Goal: Find specific page/section: Find specific page/section

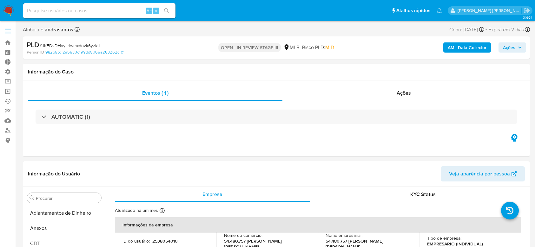
select select "10"
click at [7, 43] on link "Bandeja" at bounding box center [37, 43] width 75 height 10
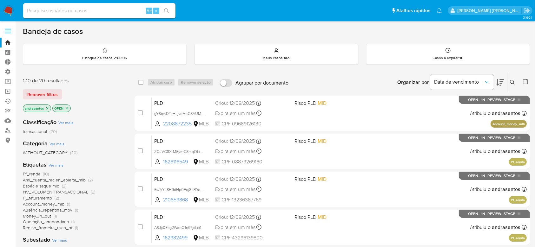
click at [524, 82] on icon at bounding box center [525, 82] width 6 height 6
click at [525, 84] on icon at bounding box center [525, 82] width 6 height 6
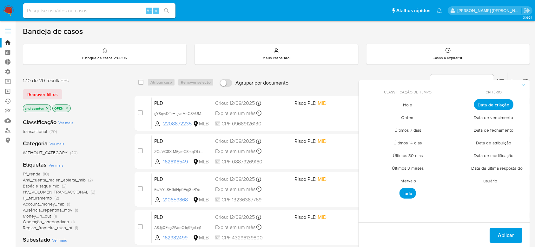
click at [407, 178] on span "Intervalo" at bounding box center [408, 181] width 30 height 13
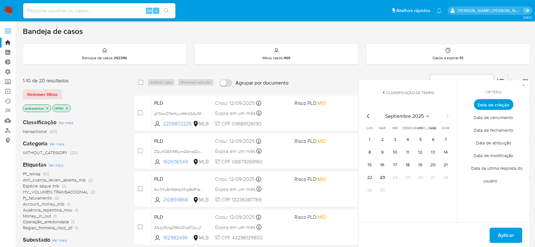
click at [367, 113] on icon "Mes anterior" at bounding box center [368, 117] width 8 height 8
click at [382, 165] on button "12" at bounding box center [382, 165] width 10 height 10
click at [408, 164] on button "14" at bounding box center [408, 165] width 10 height 10
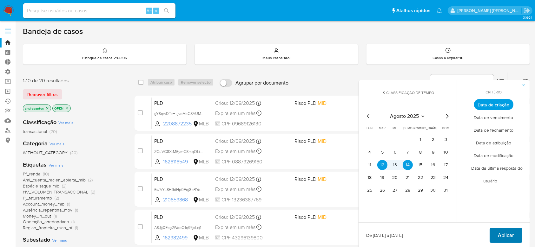
click at [499, 237] on span "Aplicar" at bounding box center [506, 236] width 16 height 14
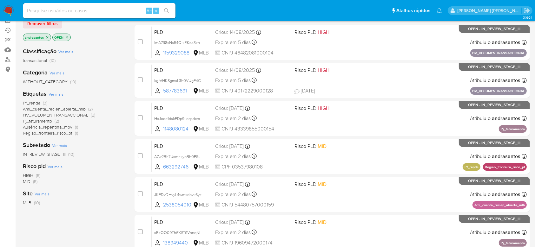
scroll to position [84, 0]
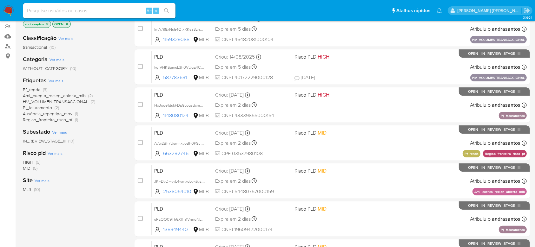
click at [57, 142] on span "IN_REVIEW_STAGE_III" at bounding box center [44, 141] width 43 height 6
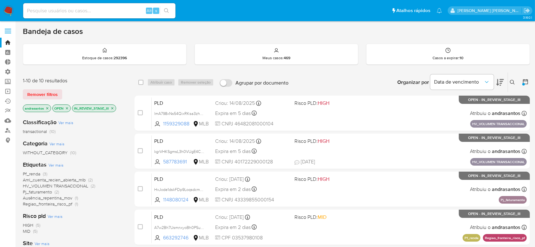
click at [46, 108] on icon "close-filter" at bounding box center [47, 109] width 4 height 4
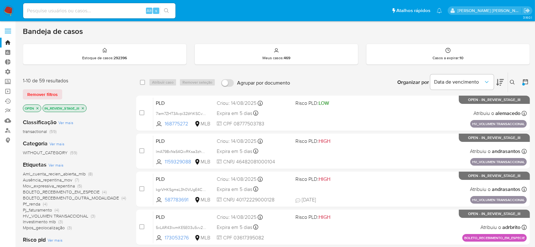
click at [84, 107] on icon "close-filter" at bounding box center [83, 109] width 4 height 4
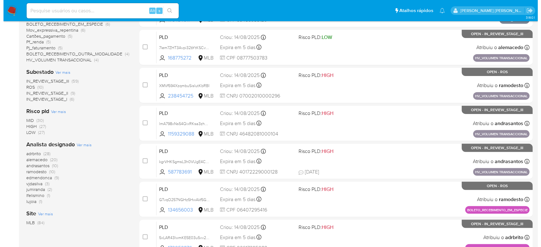
scroll to position [169, 0]
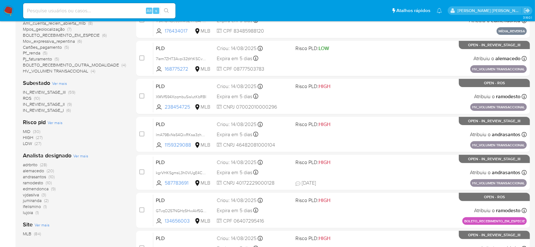
click at [55, 82] on span "Ver mais" at bounding box center [59, 84] width 15 height 6
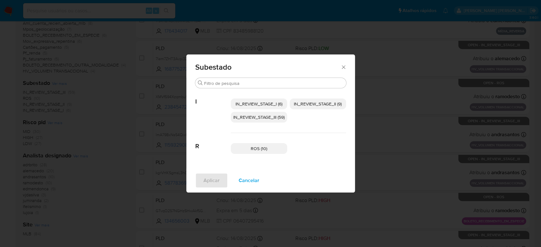
click at [245, 103] on span "IN_REVIEW_STAGE_I (6)" at bounding box center [259, 104] width 47 height 6
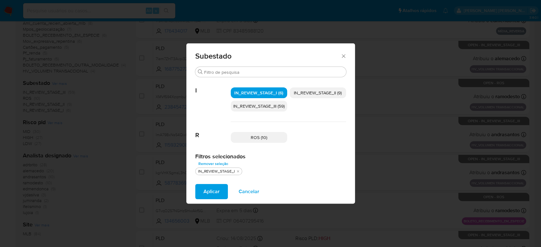
click at [204, 187] on span "Aplicar" at bounding box center [212, 192] width 16 height 14
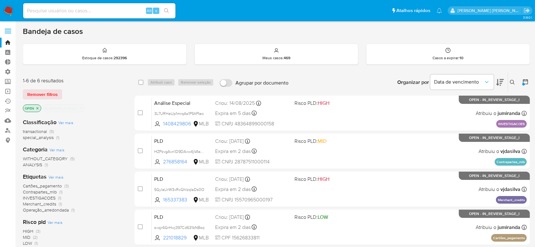
click at [81, 107] on icon "close-filter" at bounding box center [81, 109] width 4 height 4
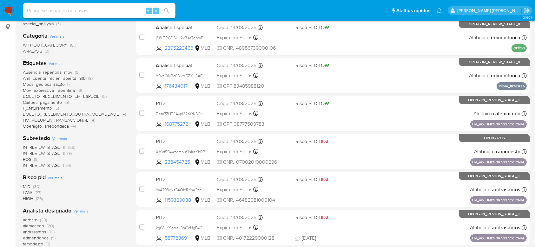
scroll to position [127, 0]
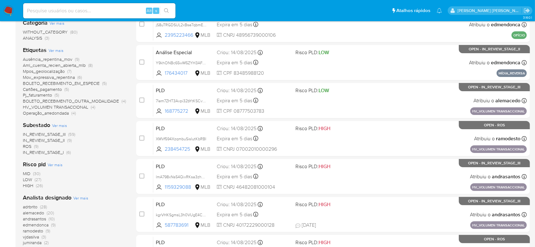
click at [58, 133] on span "IN_REVIEW_STAGE_III" at bounding box center [44, 134] width 43 height 6
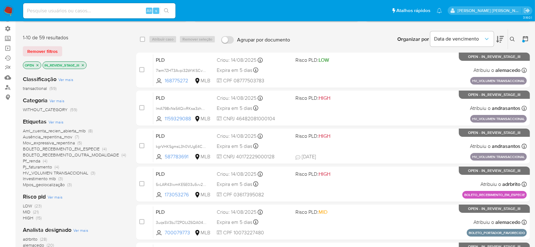
scroll to position [42, 0]
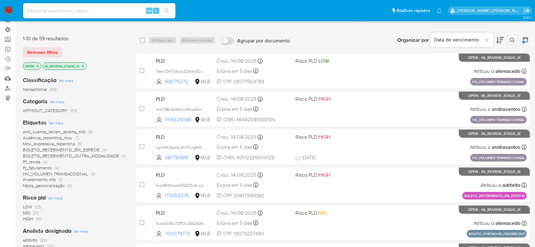
click at [83, 65] on icon "close-filter" at bounding box center [83, 66] width 2 height 2
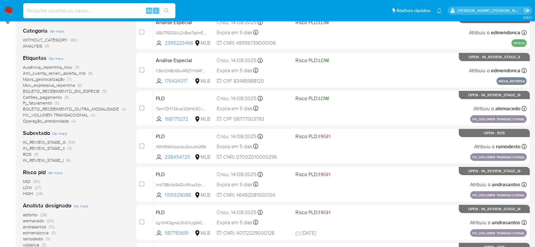
scroll to position [127, 0]
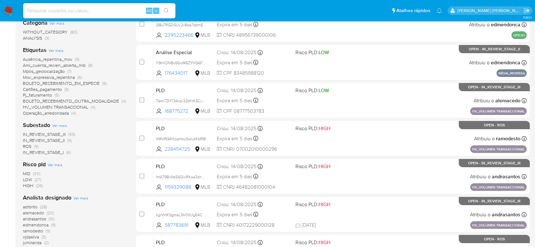
click at [55, 141] on span "IN_REVIEW_STAGE_II" at bounding box center [44, 140] width 42 height 6
